Goal: Task Accomplishment & Management: Manage account settings

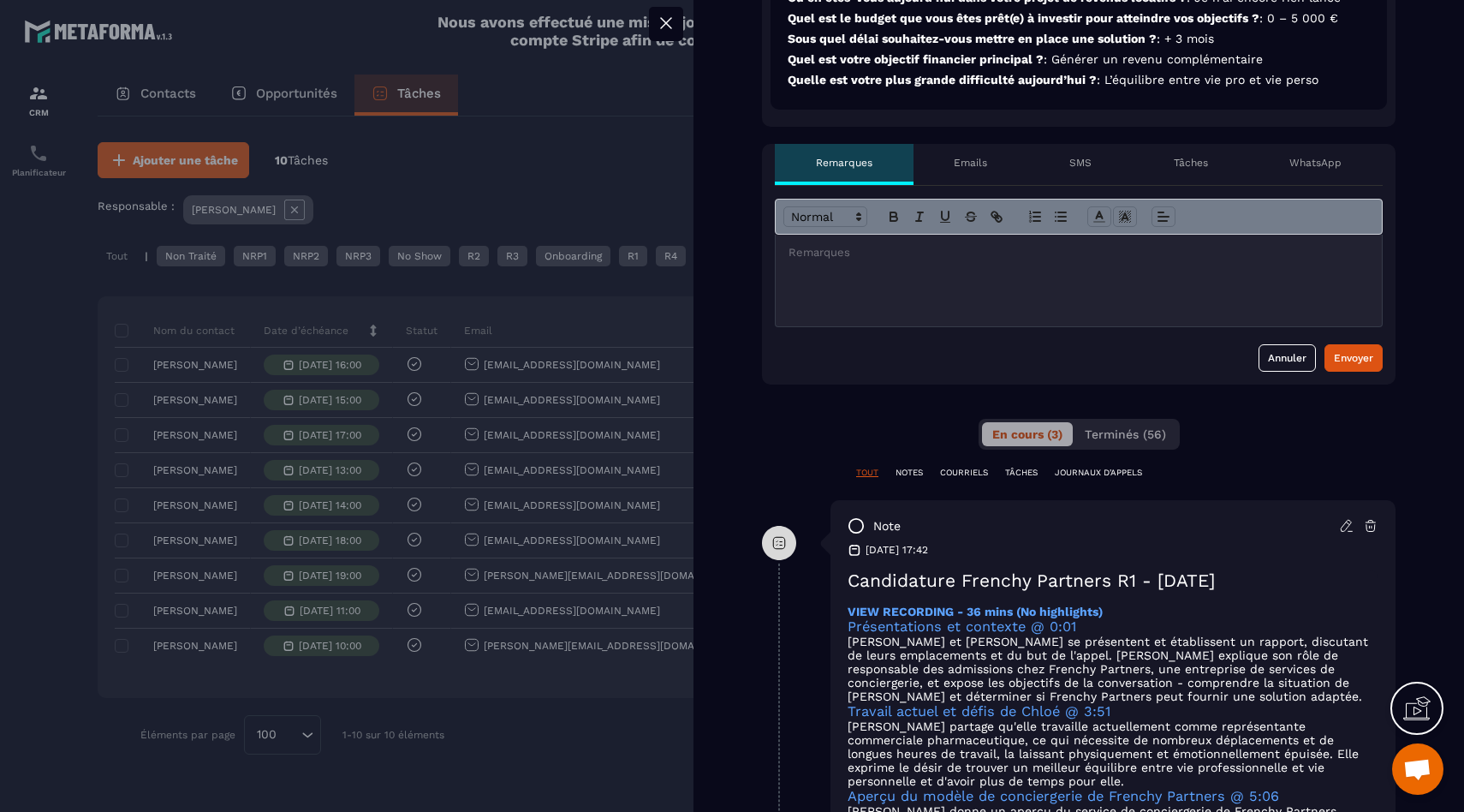
scroll to position [590, 0]
click at [1366, 513] on div "note [DATE] 17:42 Candidature Frenchy Partners R1 - [DATE] VIEW RECORDING - 36 …" at bounding box center [1113, 794] width 565 height 589
click at [1362, 516] on div "note" at bounding box center [1113, 524] width 531 height 17
click at [1366, 532] on div "note [DATE] 17:42 Candidature Frenchy Partners R1 - [DATE] VIEW RECORDING - 36 …" at bounding box center [1113, 794] width 565 height 589
click at [1363, 529] on icon at bounding box center [1371, 525] width 16 height 16
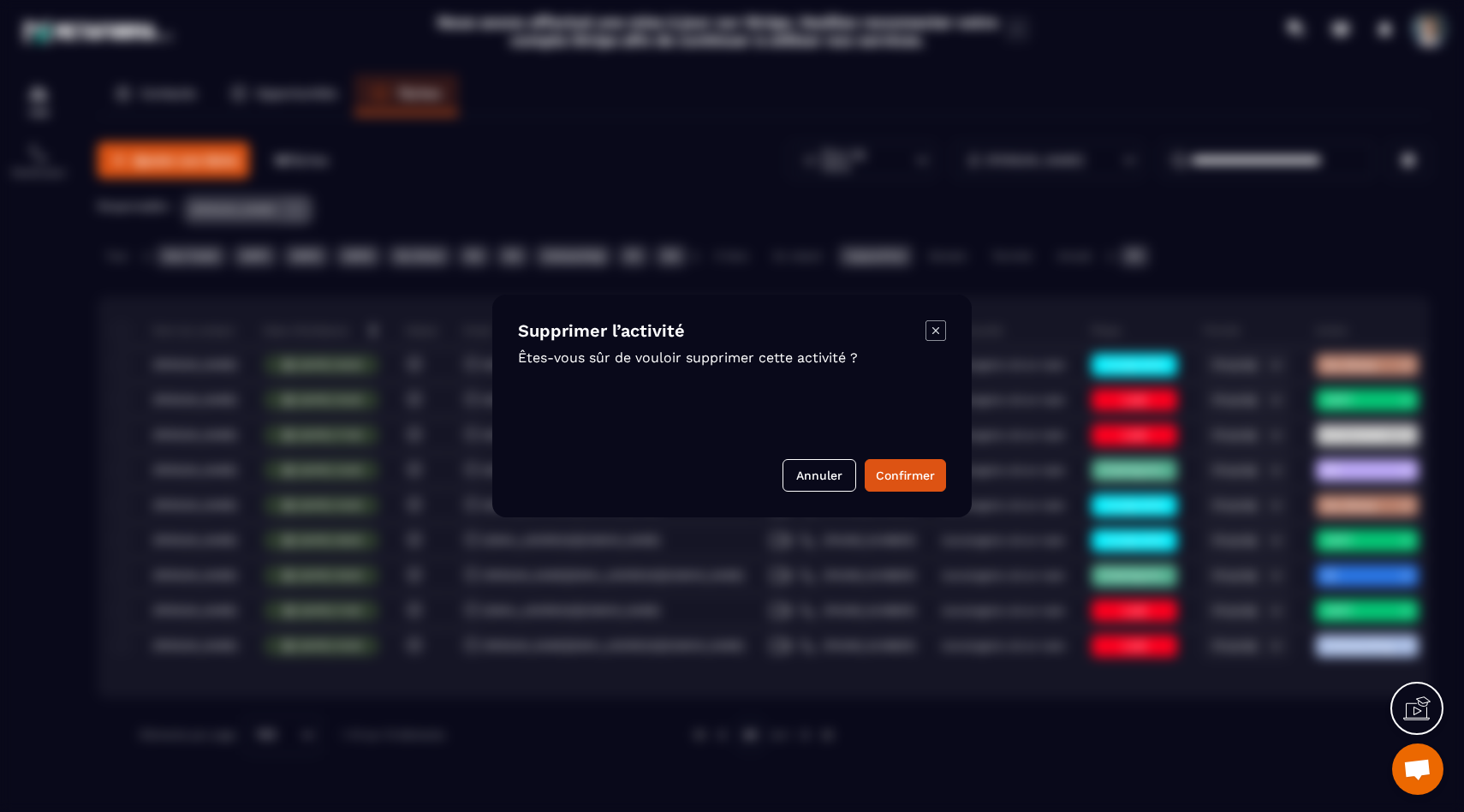
click at [896, 481] on button "Confirmer" at bounding box center [905, 475] width 81 height 33
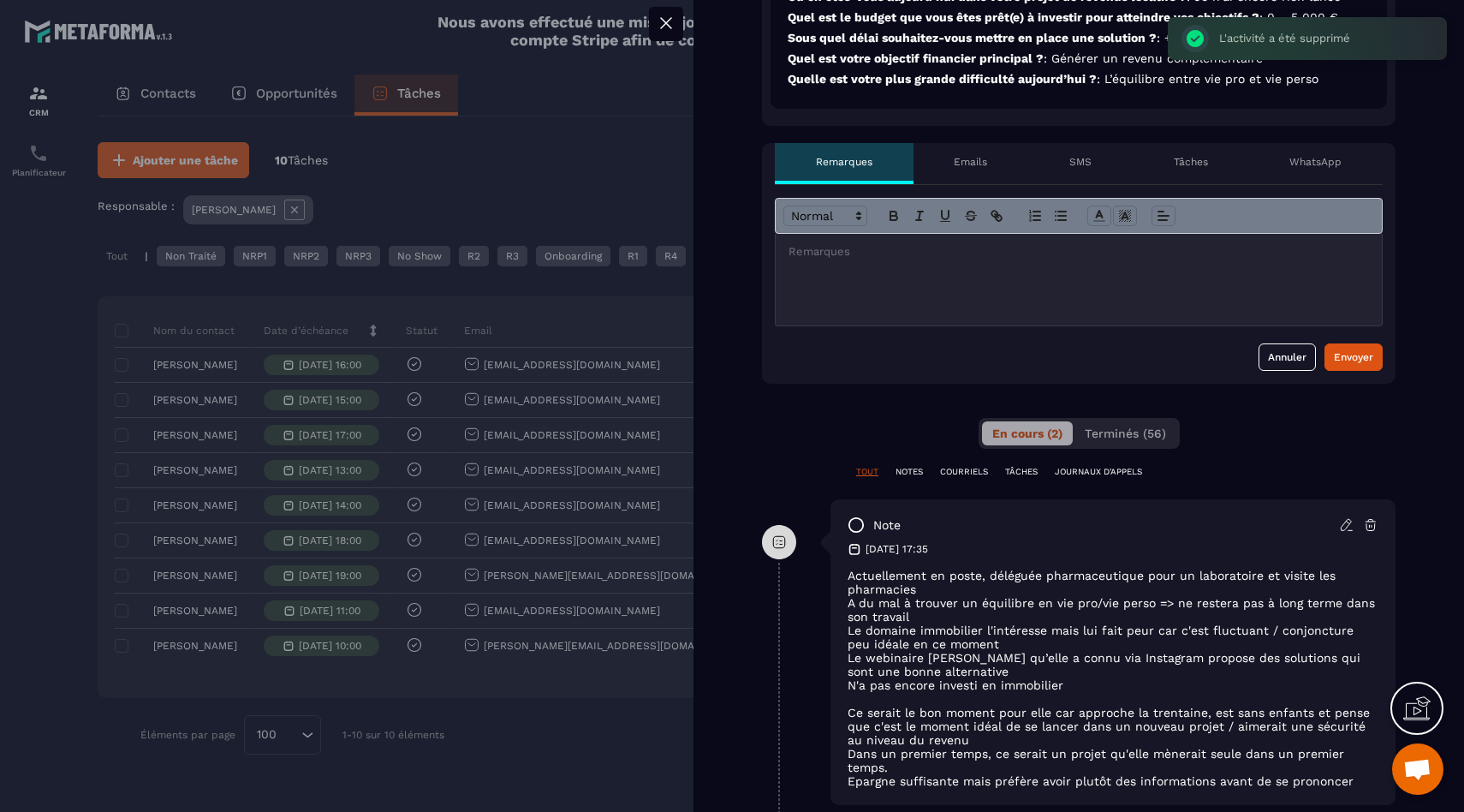
click at [911, 278] on div at bounding box center [1078, 279] width 606 height 92
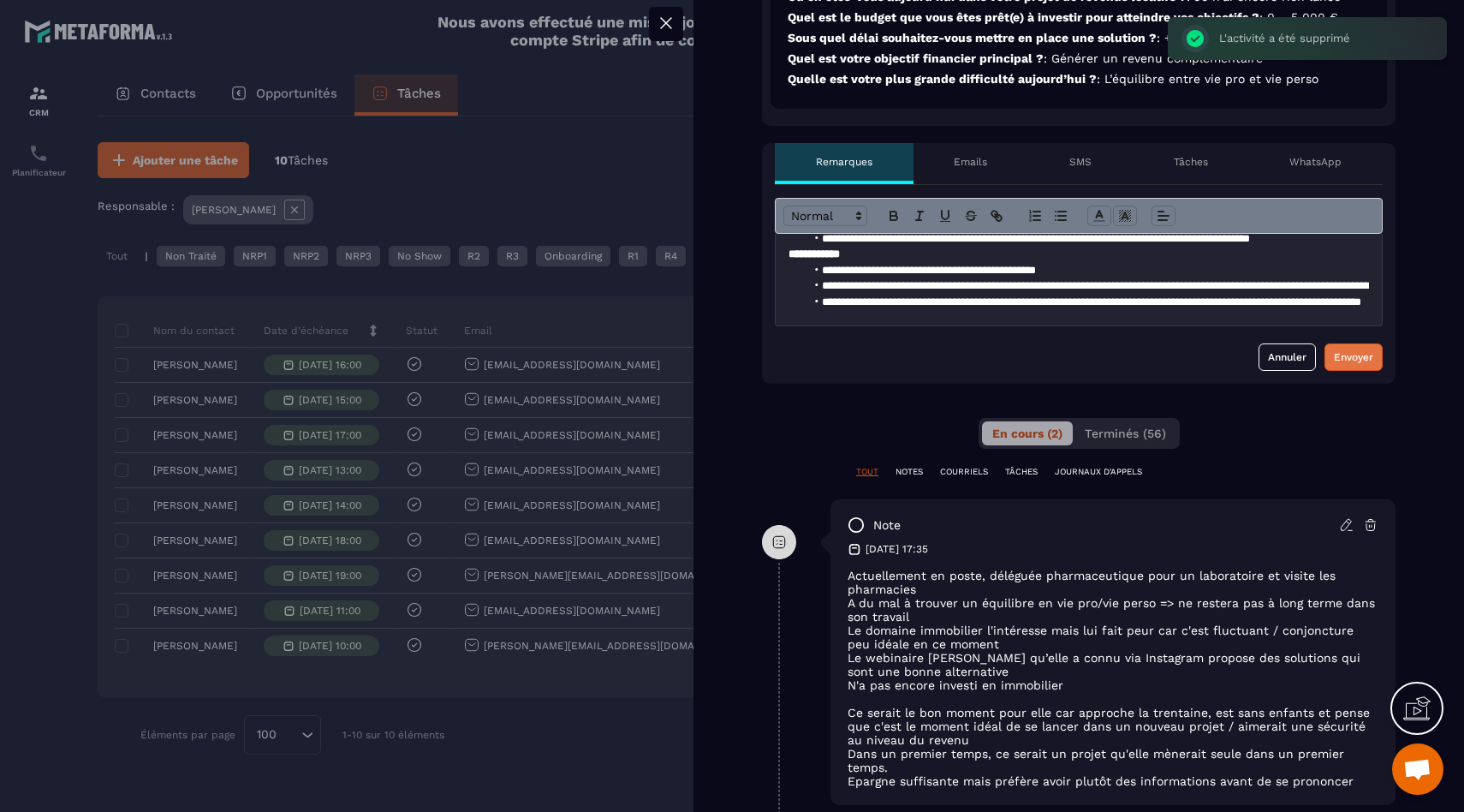
click at [1345, 364] on div "Envoyer" at bounding box center [1354, 356] width 40 height 17
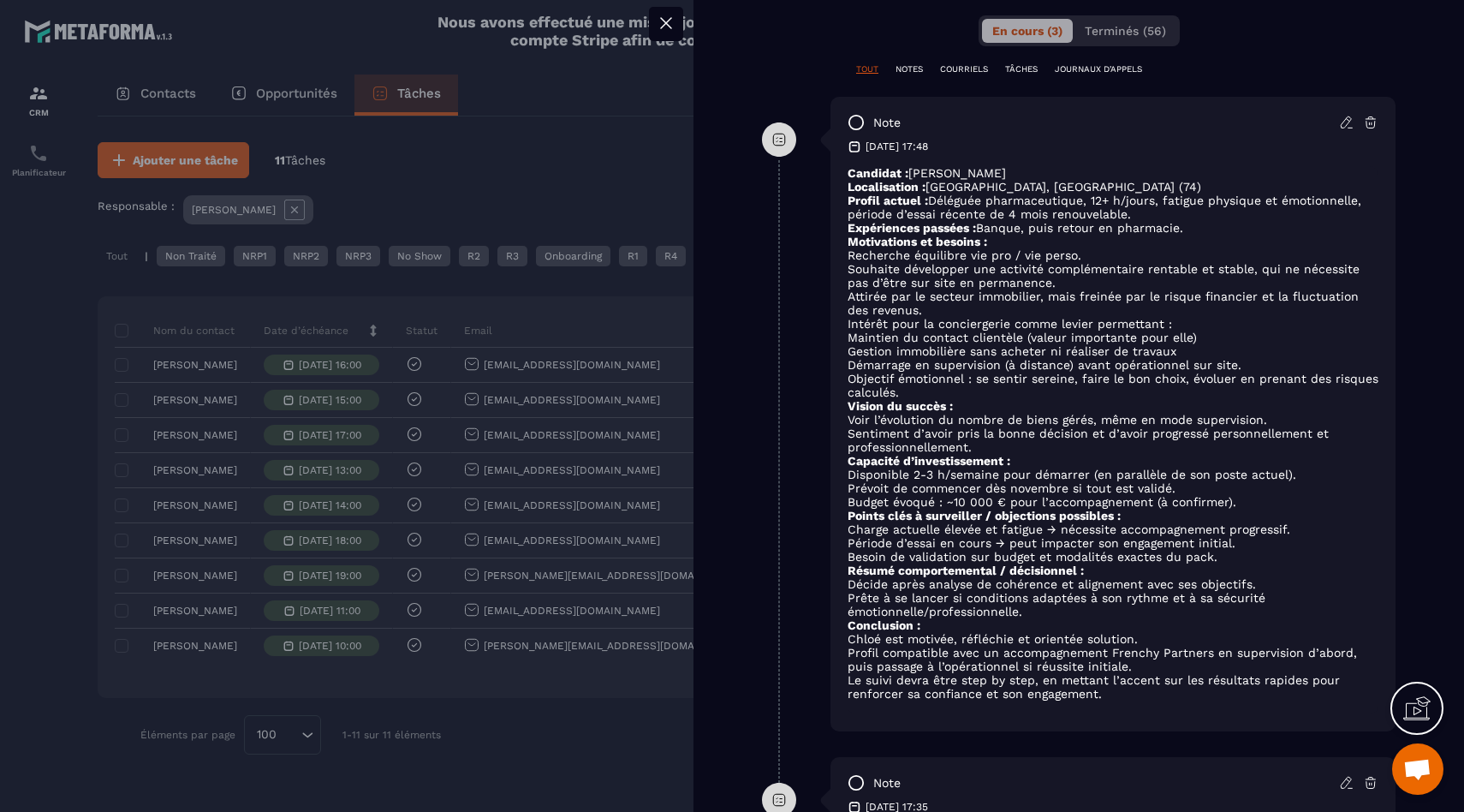
scroll to position [993, 0]
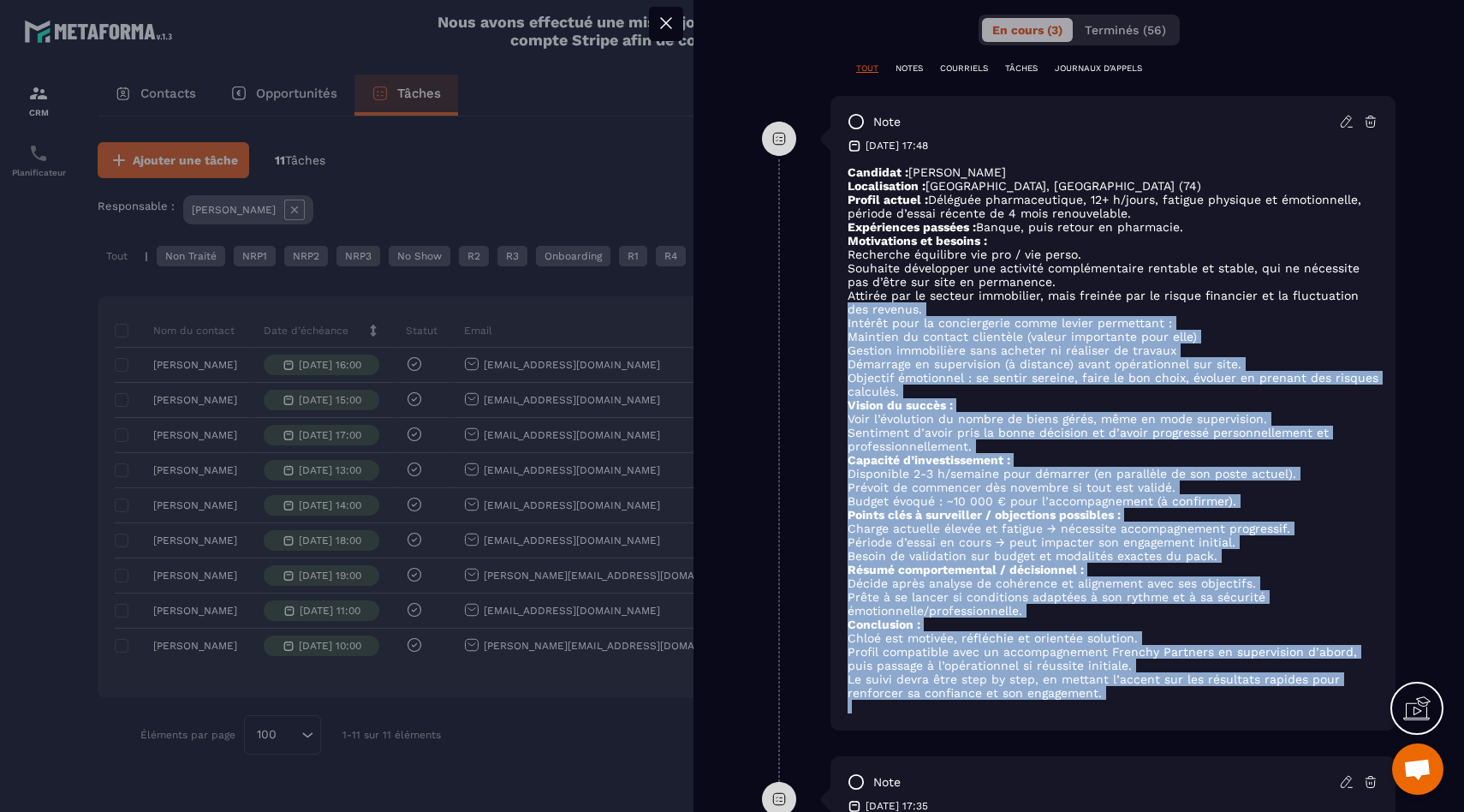
drag, startPoint x: 1059, startPoint y: 682, endPoint x: 735, endPoint y: 135, distance: 635.8
click at [821, 283] on div "note [DATE] 17:48 Candidat : [PERSON_NAME] Localisation : [GEOGRAPHIC_DATA], [G…" at bounding box center [1079, 426] width 634 height 661
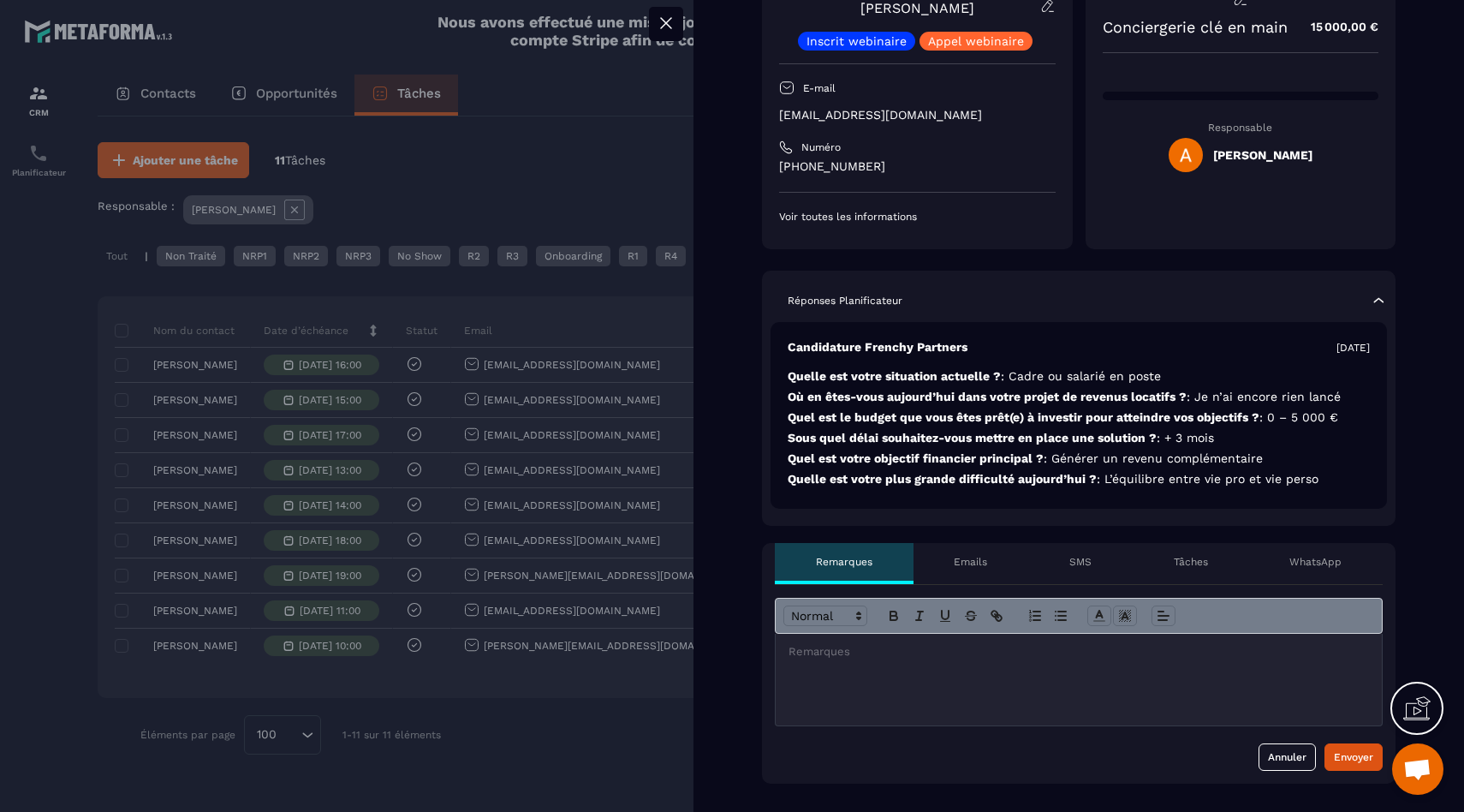
scroll to position [0, 0]
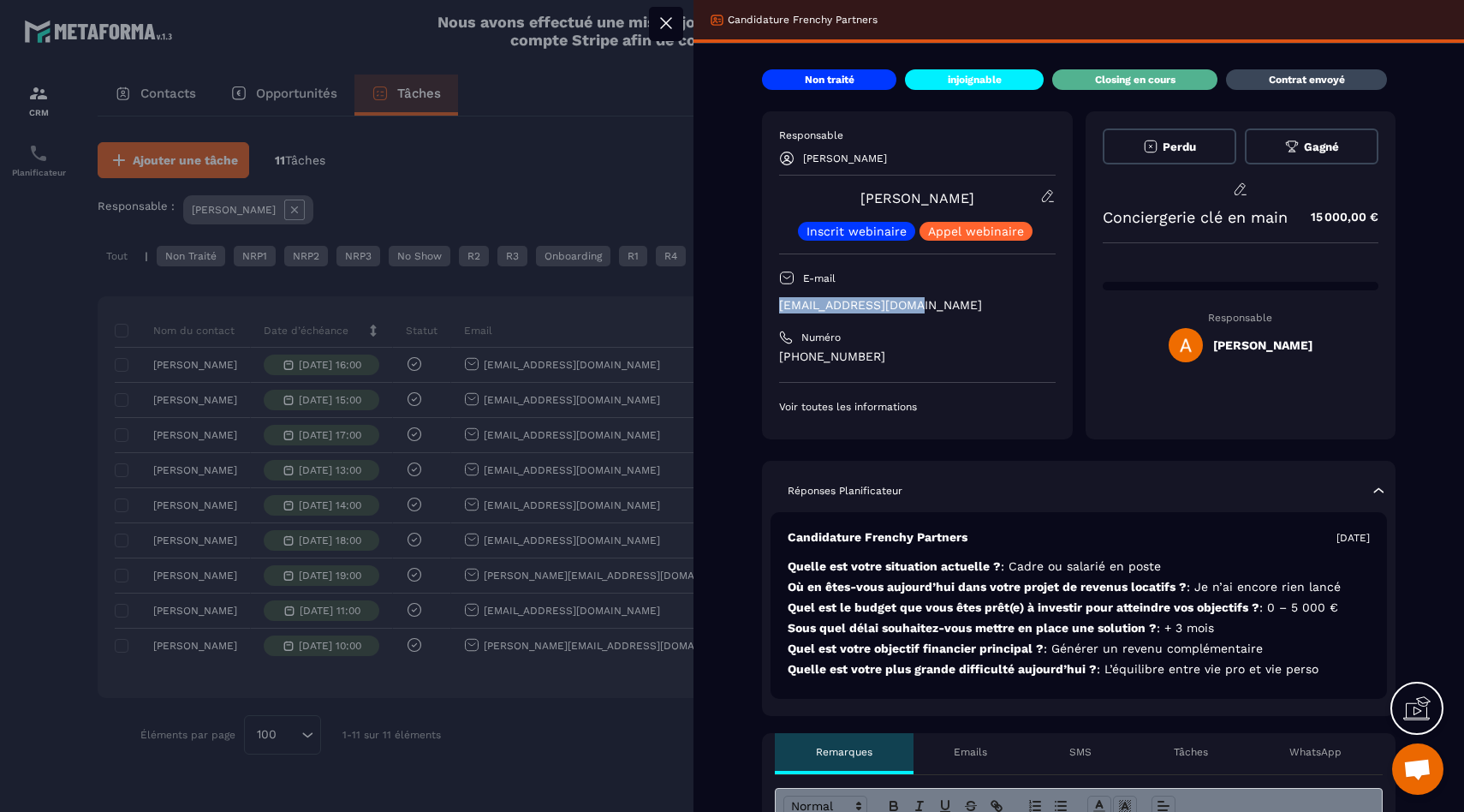
drag, startPoint x: 927, startPoint y: 313, endPoint x: 769, endPoint y: 305, distance: 158.2
click at [769, 305] on div "Responsable [PERSON_NAME] [PERSON_NAME] Inscrit webinaire Appel webinaire E-mai…" at bounding box center [918, 276] width 311 height 328
copy p "[EMAIL_ADDRESS][DOMAIN_NAME]"
click at [417, 201] on div at bounding box center [732, 406] width 1464 height 812
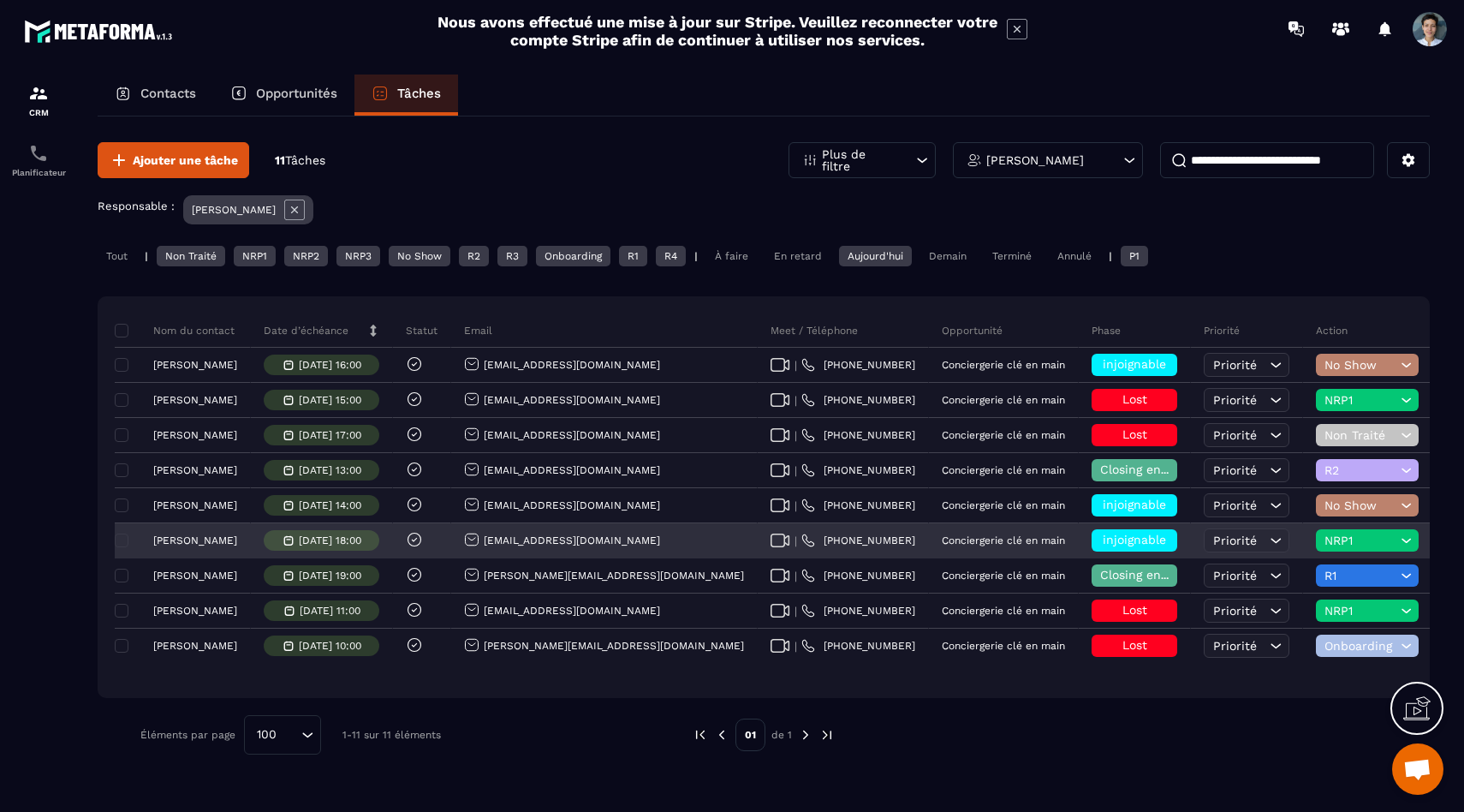
click at [201, 542] on p "[PERSON_NAME]" at bounding box center [195, 540] width 84 height 12
